Goal: Information Seeking & Learning: Learn about a topic

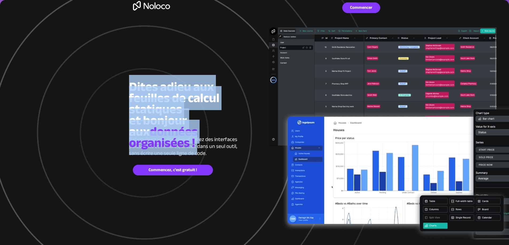
drag, startPoint x: 131, startPoint y: 87, endPoint x: 224, endPoint y: 149, distance: 111.3
click at [224, 149] on h2 "Dites adieu aux feuilles de calcul statiques et bonjour aux données organisées !" at bounding box center [188, 117] width 119 height 67
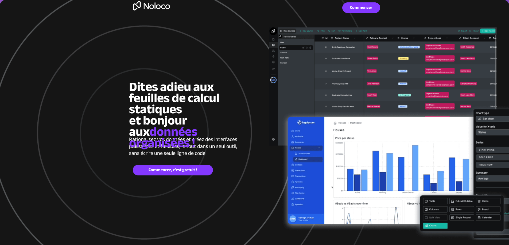
click at [73, 131] on div at bounding box center [254, 139] width 509 height 279
click at [74, 127] on div at bounding box center [254, 139] width 509 height 279
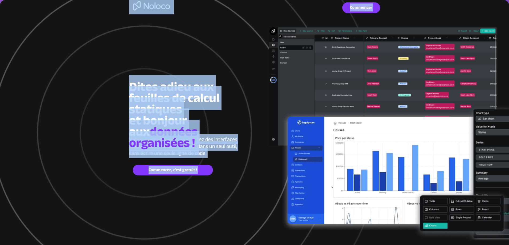
drag, startPoint x: 131, startPoint y: 86, endPoint x: 220, endPoint y: 186, distance: 133.6
click at [245, 183] on div at bounding box center [254, 139] width 251 height 279
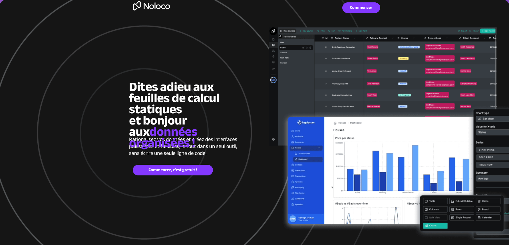
click at [272, 80] on div at bounding box center [254, 139] width 251 height 279
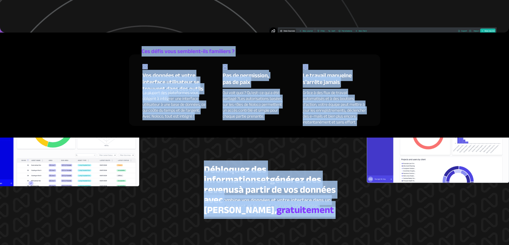
scroll to position [344, 0]
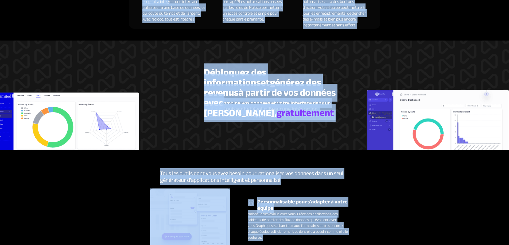
drag, startPoint x: 131, startPoint y: 85, endPoint x: 169, endPoint y: 70, distance: 41.2
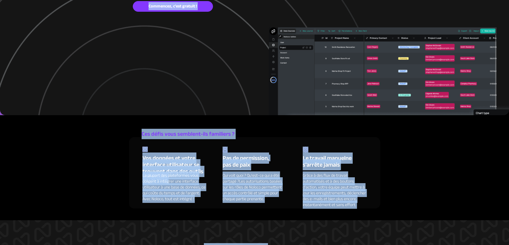
scroll to position [77, 0]
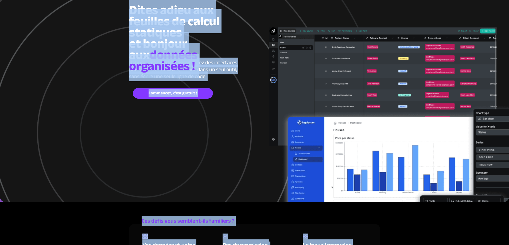
click at [154, 147] on div at bounding box center [254, 62] width 251 height 279
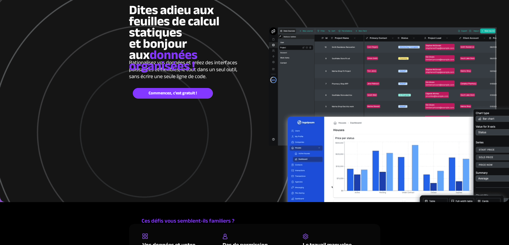
click at [155, 136] on div at bounding box center [254, 62] width 251 height 279
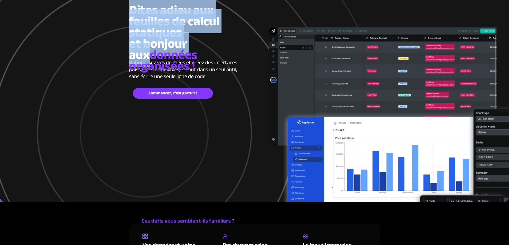
drag, startPoint x: 130, startPoint y: 6, endPoint x: 225, endPoint y: 43, distance: 101.6
click at [225, 43] on h2 "Dites adieu aux feuilles de calcul statiques et bonjour aux données organisées !" at bounding box center [188, 40] width 119 height 67
click at [223, 41] on h2 "Dites adieu aux feuilles de calcul statiques et bonjour aux données organisées !" at bounding box center [188, 40] width 119 height 67
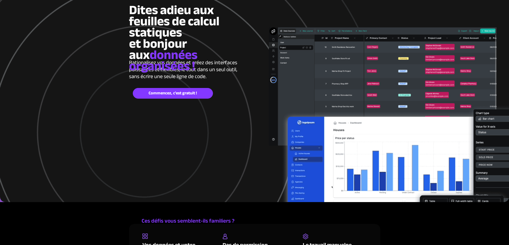
click at [212, 43] on h2 "Dites adieu aux feuilles de calcul statiques et bonjour aux données organisées !" at bounding box center [188, 40] width 119 height 67
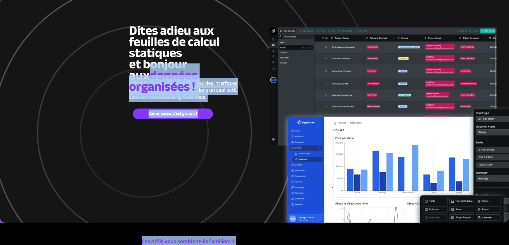
scroll to position [0, 0]
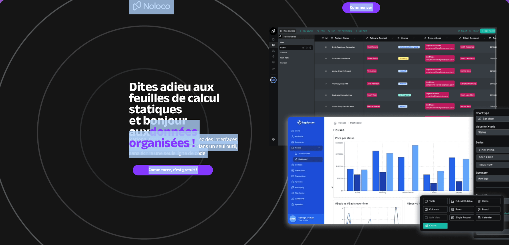
drag, startPoint x: 209, startPoint y: 43, endPoint x: 124, endPoint y: 86, distance: 95.8
click at [118, 83] on div at bounding box center [254, 139] width 509 height 279
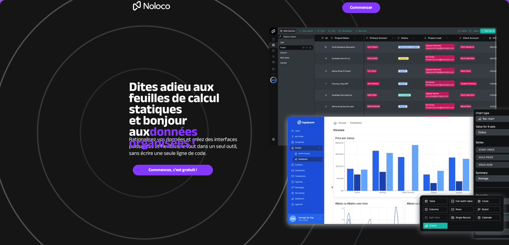
click at [108, 60] on div at bounding box center [254, 139] width 509 height 279
click at [148, 64] on div at bounding box center [254, 139] width 251 height 279
click at [145, 23] on div at bounding box center [254, 139] width 251 height 279
click at [63, 68] on div at bounding box center [254, 139] width 509 height 279
click at [109, 75] on div at bounding box center [254, 139] width 509 height 279
